Goal: Task Accomplishment & Management: Manage account settings

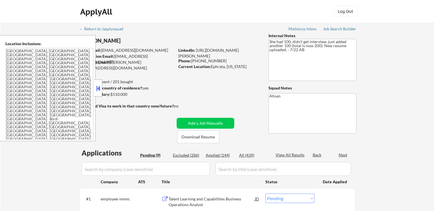
select select ""pending""
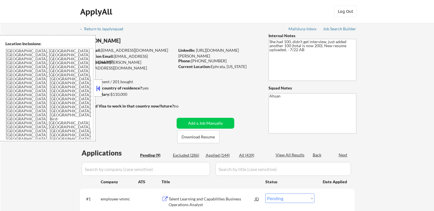
select select ""pending""
click at [97, 88] on button at bounding box center [98, 88] width 6 height 9
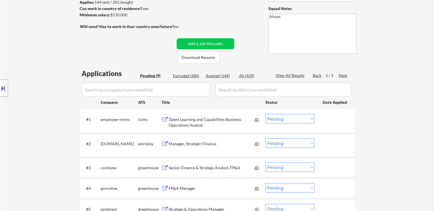
scroll to position [114, 0]
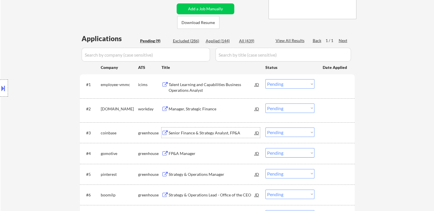
click at [201, 133] on div "Senior Finance & Strategy Analyst, FP&A" at bounding box center [212, 133] width 86 height 6
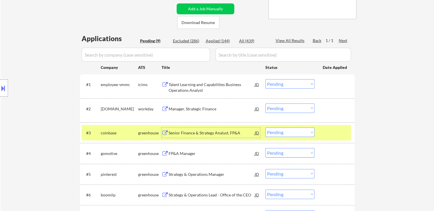
scroll to position [171, 0]
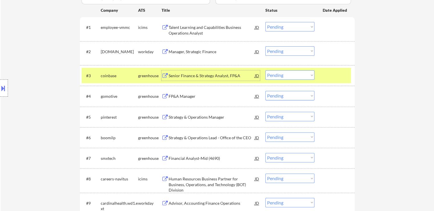
click at [186, 96] on div "FP&A Manager" at bounding box center [212, 96] width 86 height 6
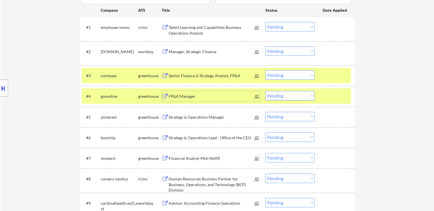
click at [209, 76] on div "Senior Finance & Strategy Analyst, FP&A" at bounding box center [212, 76] width 86 height 6
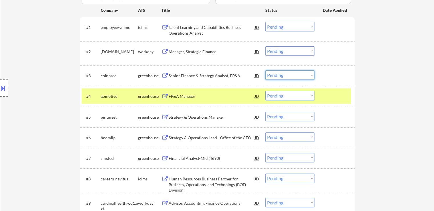
click at [284, 73] on select "Choose an option... Pending Applied Excluded (Questions) Excluded (Expired) Exc…" at bounding box center [289, 74] width 49 height 9
click at [265, 70] on select "Choose an option... Pending Applied Excluded (Questions) Excluded (Expired) Exc…" at bounding box center [289, 74] width 49 height 9
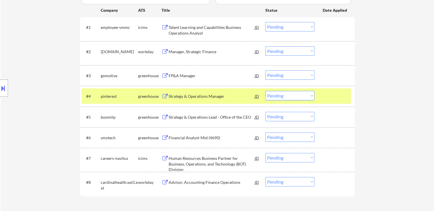
click at [183, 73] on div "FP&A Manager" at bounding box center [212, 76] width 86 height 6
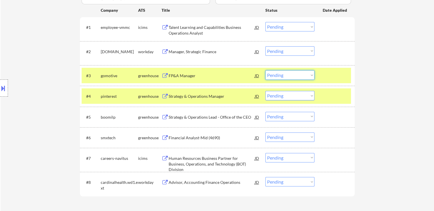
click at [291, 74] on select "Choose an option... Pending Applied Excluded (Questions) Excluded (Expired) Exc…" at bounding box center [289, 74] width 49 height 9
click at [265, 70] on select "Choose an option... Pending Applied Excluded (Questions) Excluded (Expired) Exc…" at bounding box center [289, 74] width 49 height 9
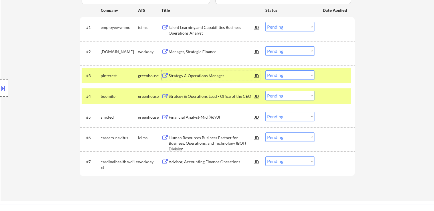
click at [192, 78] on div "Strategy & Operations Manager" at bounding box center [212, 76] width 86 height 6
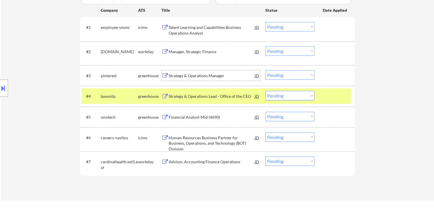
click at [277, 77] on select "Choose an option... Pending Applied Excluded (Questions) Excluded (Expired) Exc…" at bounding box center [289, 74] width 49 height 9
click at [265, 70] on select "Choose an option... Pending Applied Excluded (Questions) Excluded (Expired) Exc…" at bounding box center [289, 74] width 49 height 9
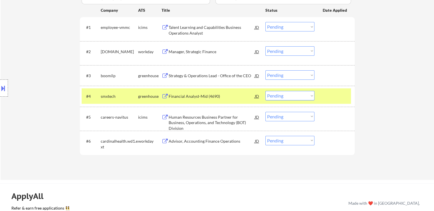
click at [205, 74] on div "Strategy & Operations Lead - Office of the CEO" at bounding box center [212, 76] width 86 height 6
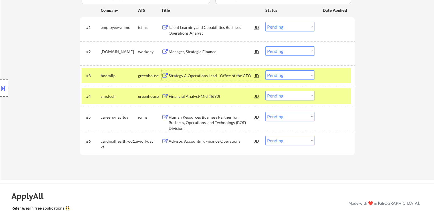
click at [282, 75] on select "Choose an option... Pending Applied Excluded (Questions) Excluded (Expired) Exc…" at bounding box center [289, 74] width 49 height 9
click at [265, 70] on select "Choose an option... Pending Applied Excluded (Questions) Excluded (Expired) Exc…" at bounding box center [289, 74] width 49 height 9
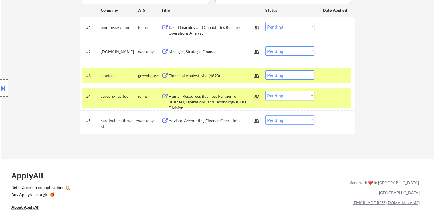
click at [179, 76] on div "Financial Analyst-Mid (4690)" at bounding box center [212, 76] width 86 height 6
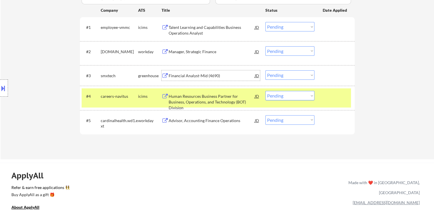
click at [289, 76] on select "Choose an option... Pending Applied Excluded (Questions) Excluded (Expired) Exc…" at bounding box center [289, 74] width 49 height 9
click at [265, 70] on select "Choose an option... Pending Applied Excluded (Questions) Excluded (Expired) Exc…" at bounding box center [289, 74] width 49 height 9
select select ""pending""
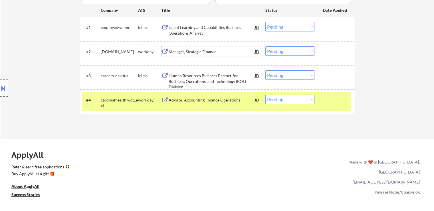
click at [199, 52] on div "Manager, Strategic Finance" at bounding box center [212, 52] width 86 height 6
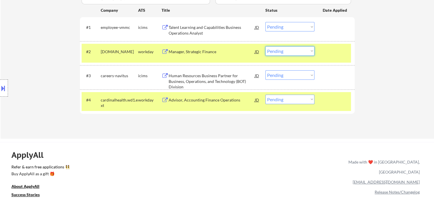
click at [280, 51] on select "Choose an option... Pending Applied Excluded (Questions) Excluded (Expired) Exc…" at bounding box center [289, 50] width 49 height 9
click at [265, 46] on select "Choose an option... Pending Applied Excluded (Questions) Excluded (Expired) Exc…" at bounding box center [289, 50] width 49 height 9
select select ""pending""
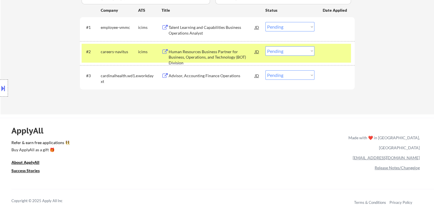
click at [206, 76] on div "Advisor, Accounting Finance Operations" at bounding box center [212, 76] width 86 height 6
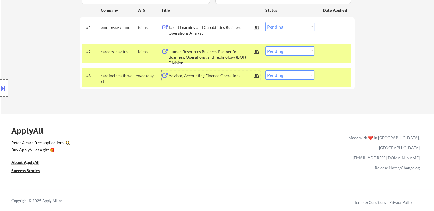
click at [286, 80] on div "#3 cardinalhealth.wd1.ext workday Advisor, Accounting Finance Operations JD Cho…" at bounding box center [216, 77] width 269 height 19
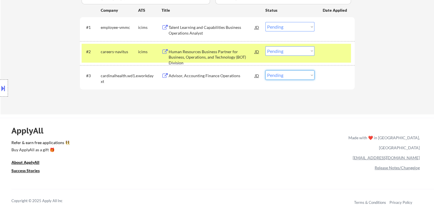
click at [285, 76] on select "Choose an option... Pending Applied Excluded (Questions) Excluded (Expired) Exc…" at bounding box center [289, 74] width 49 height 9
select select ""excluded__salary_""
click at [265, 70] on select "Choose an option... Pending Applied Excluded (Questions) Excluded (Expired) Exc…" at bounding box center [289, 74] width 49 height 9
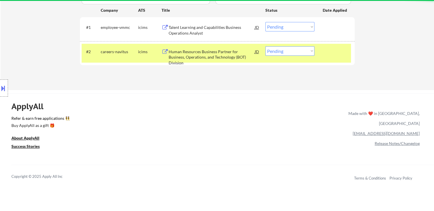
click at [203, 26] on div "Talent Learning and Capabilities Business Operations Analyst" at bounding box center [212, 30] width 86 height 11
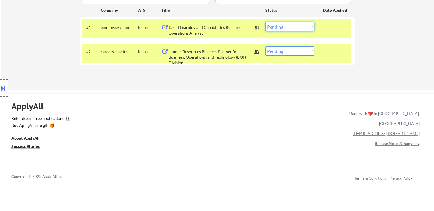
click at [284, 31] on select "Choose an option... Pending Applied Excluded (Questions) Excluded (Expired) Exc…" at bounding box center [289, 26] width 49 height 9
click at [265, 22] on select "Choose an option... Pending Applied Excluded (Questions) Excluded (Expired) Exc…" at bounding box center [289, 26] width 49 height 9
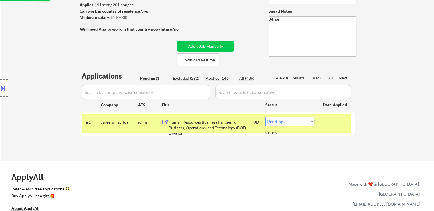
scroll to position [114, 0]
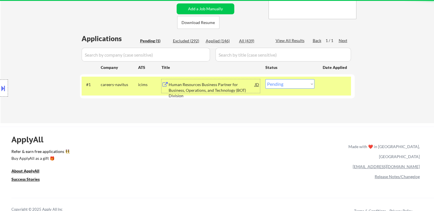
click at [221, 83] on div "Human Resources Business Partner for Business, Operations, and Technology (BOT)…" at bounding box center [212, 90] width 86 height 17
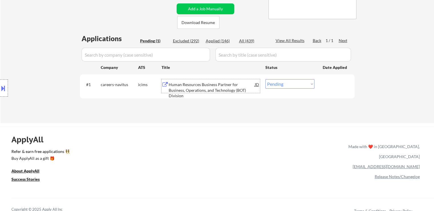
drag, startPoint x: 289, startPoint y: 84, endPoint x: 287, endPoint y: 87, distance: 3.7
click at [289, 84] on select "Choose an option... Pending Applied Excluded (Questions) Excluded (Expired) Exc…" at bounding box center [289, 83] width 49 height 9
select select ""excluded__bad_match_""
click at [265, 79] on select "Choose an option... Pending Applied Excluded (Questions) Excluded (Expired) Exc…" at bounding box center [289, 83] width 49 height 9
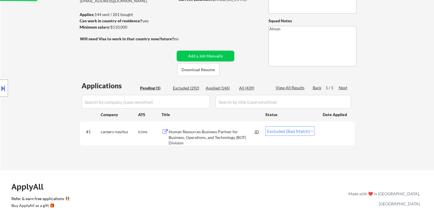
scroll to position [57, 0]
